Goal: Task Accomplishment & Management: Use online tool/utility

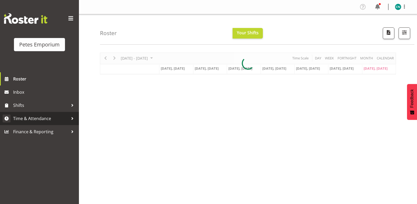
click at [41, 118] on span "Time & Attendance" at bounding box center [40, 118] width 55 height 8
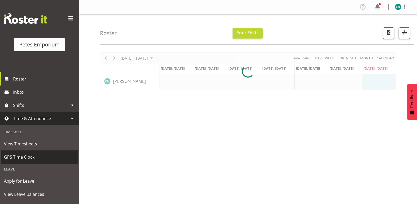
click at [28, 157] on span "GPS Time Clock" at bounding box center [39, 157] width 71 height 8
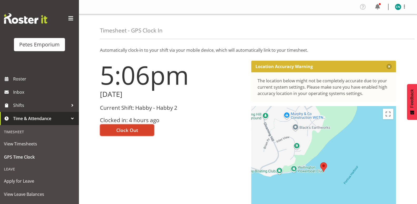
click at [128, 128] on span "Clock Out" at bounding box center [127, 129] width 22 height 7
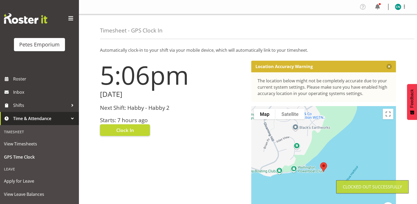
click at [399, 10] on figure at bounding box center [398, 7] width 6 height 6
click at [384, 26] on link "Log Out" at bounding box center [382, 27] width 51 height 9
